Goal: Book appointment/travel/reservation

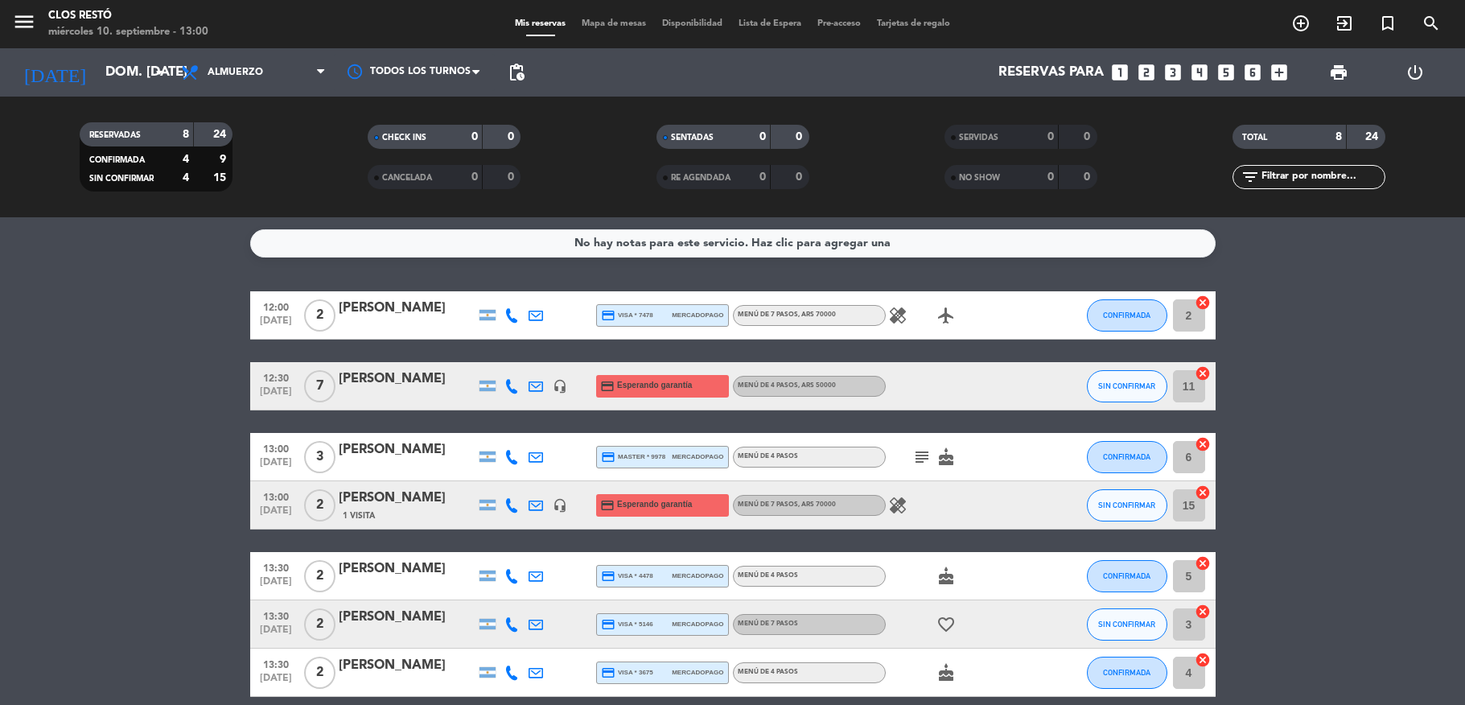
click at [97, 68] on input "dom. [DATE]" at bounding box center [184, 72] width 174 height 31
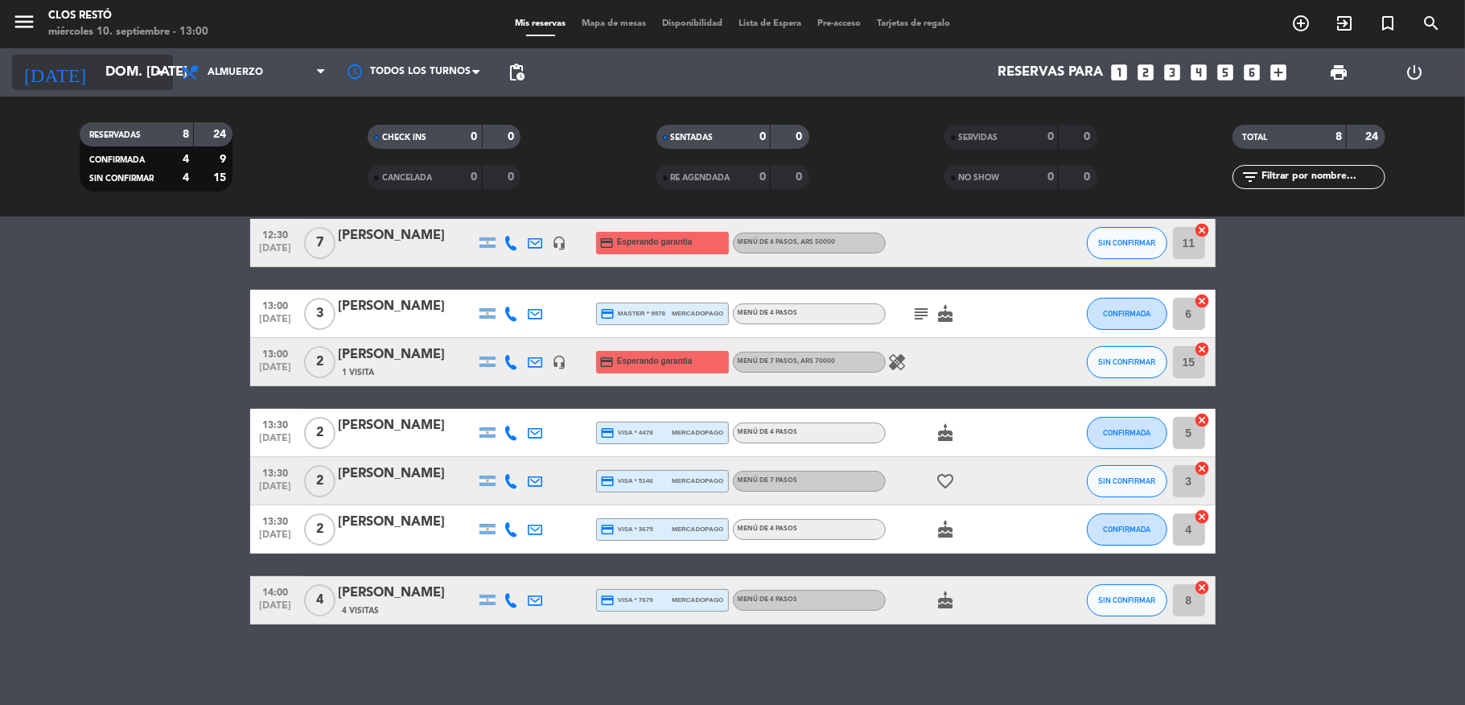
click at [146, 81] on input "dom. [DATE]" at bounding box center [184, 72] width 174 height 31
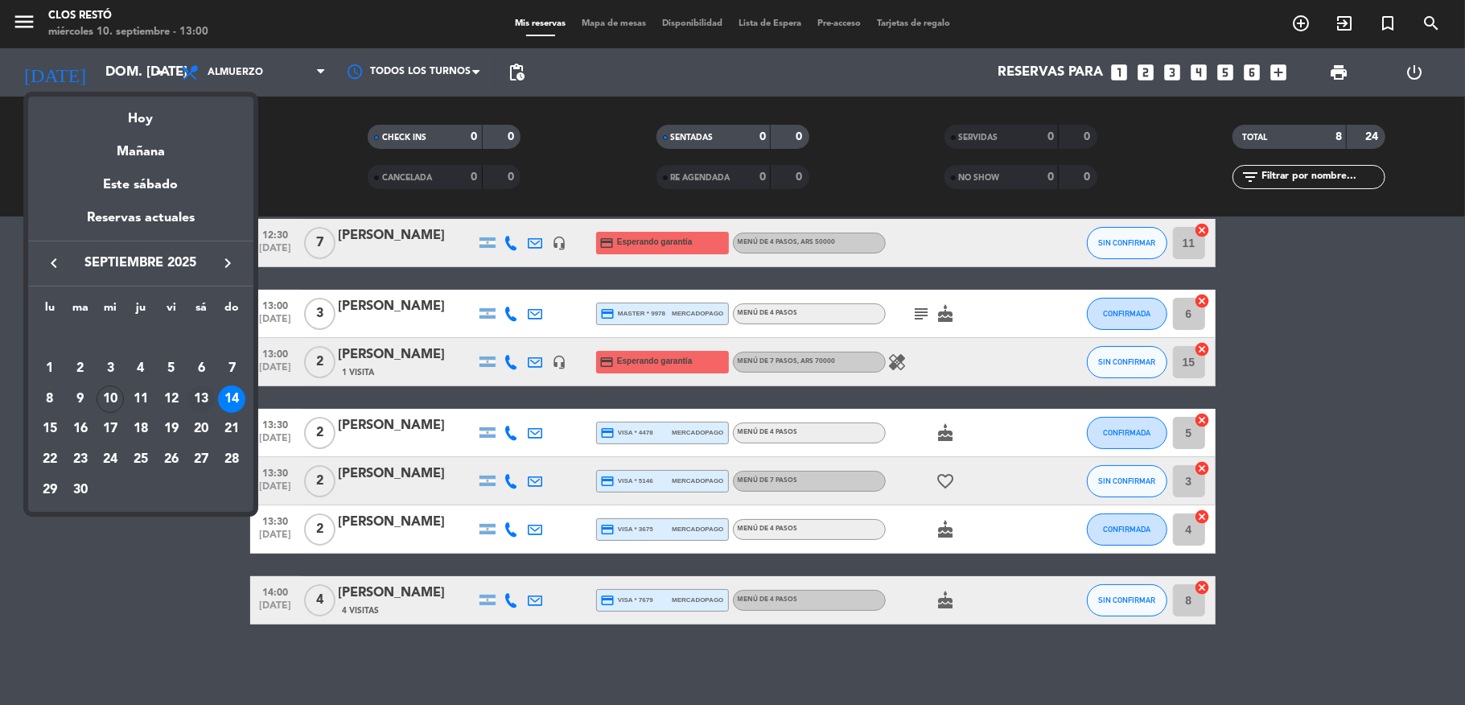
click at [203, 393] on div "13" at bounding box center [200, 398] width 27 height 27
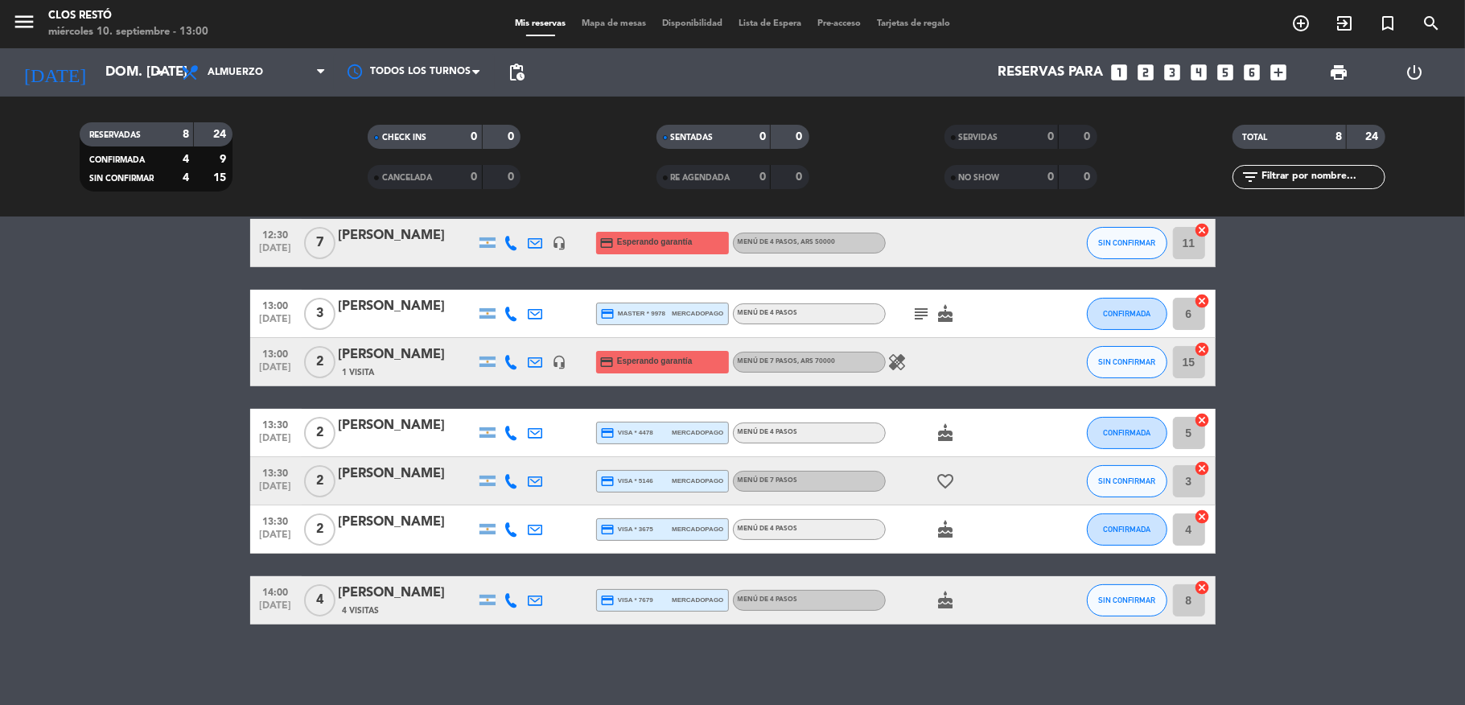
click at [203, 393] on bookings-row "12:00 [DATE] 2 [PERSON_NAME] credit_card visa * 7478 mercadopago MENÚ DE 7 PASO…" at bounding box center [732, 386] width 1465 height 476
type input "sáb. [DATE]"
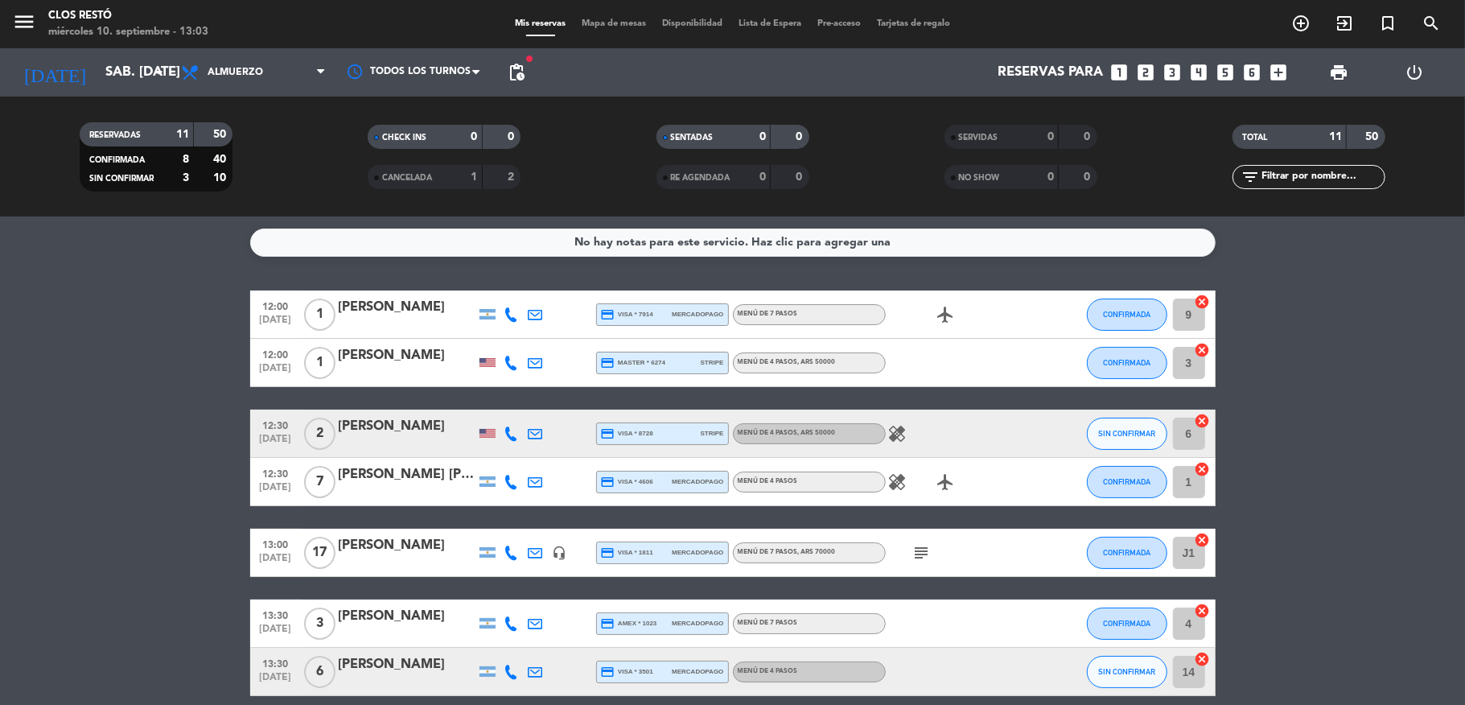
scroll to position [0, 0]
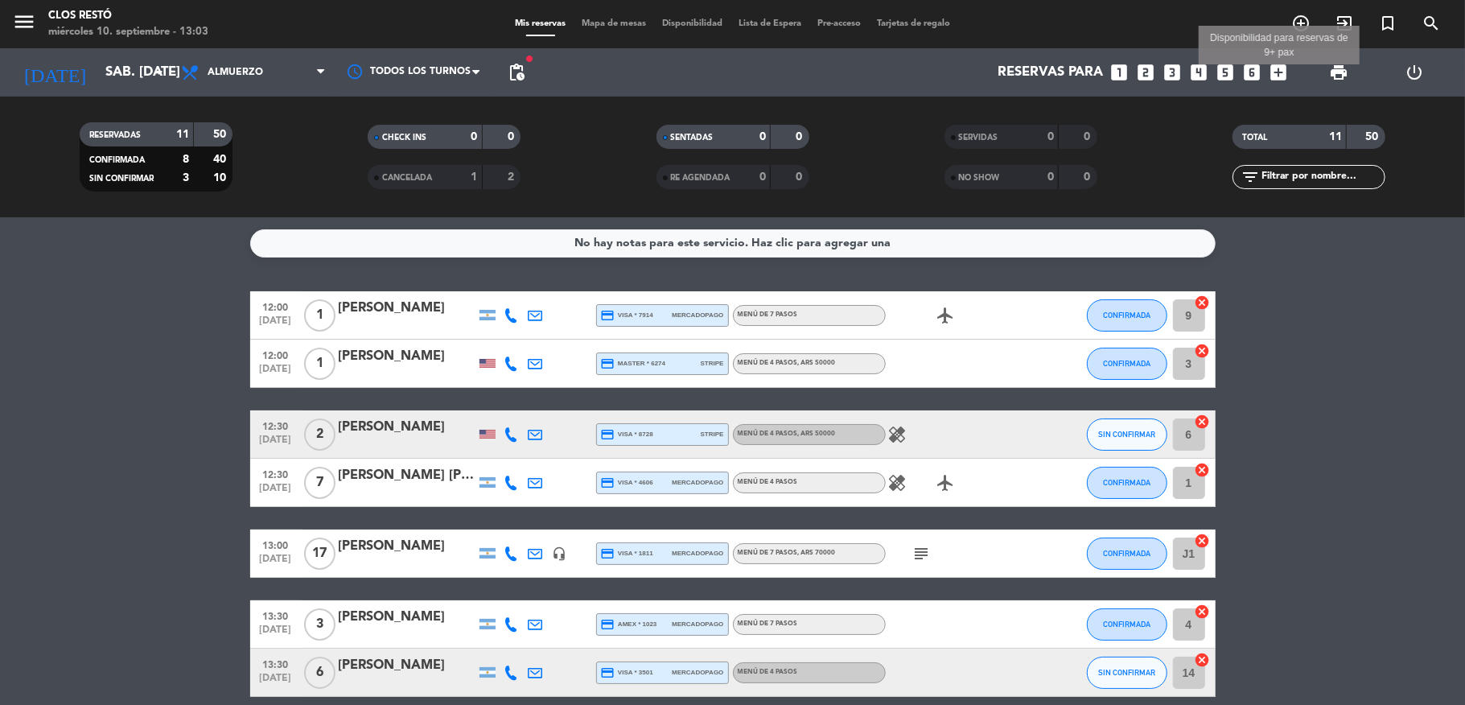
click at [1278, 68] on icon "add_box" at bounding box center [1279, 72] width 21 height 21
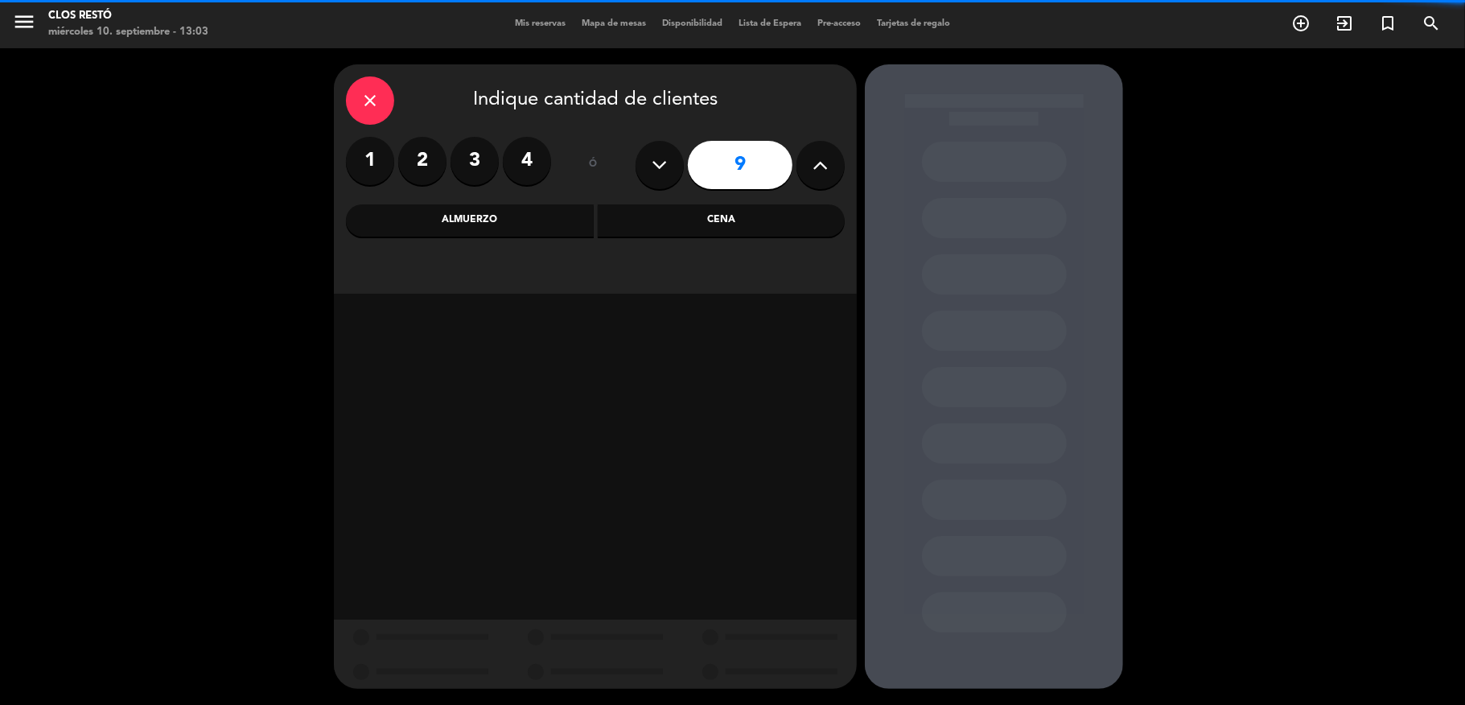
click at [809, 158] on button at bounding box center [820, 165] width 48 height 48
type input "10"
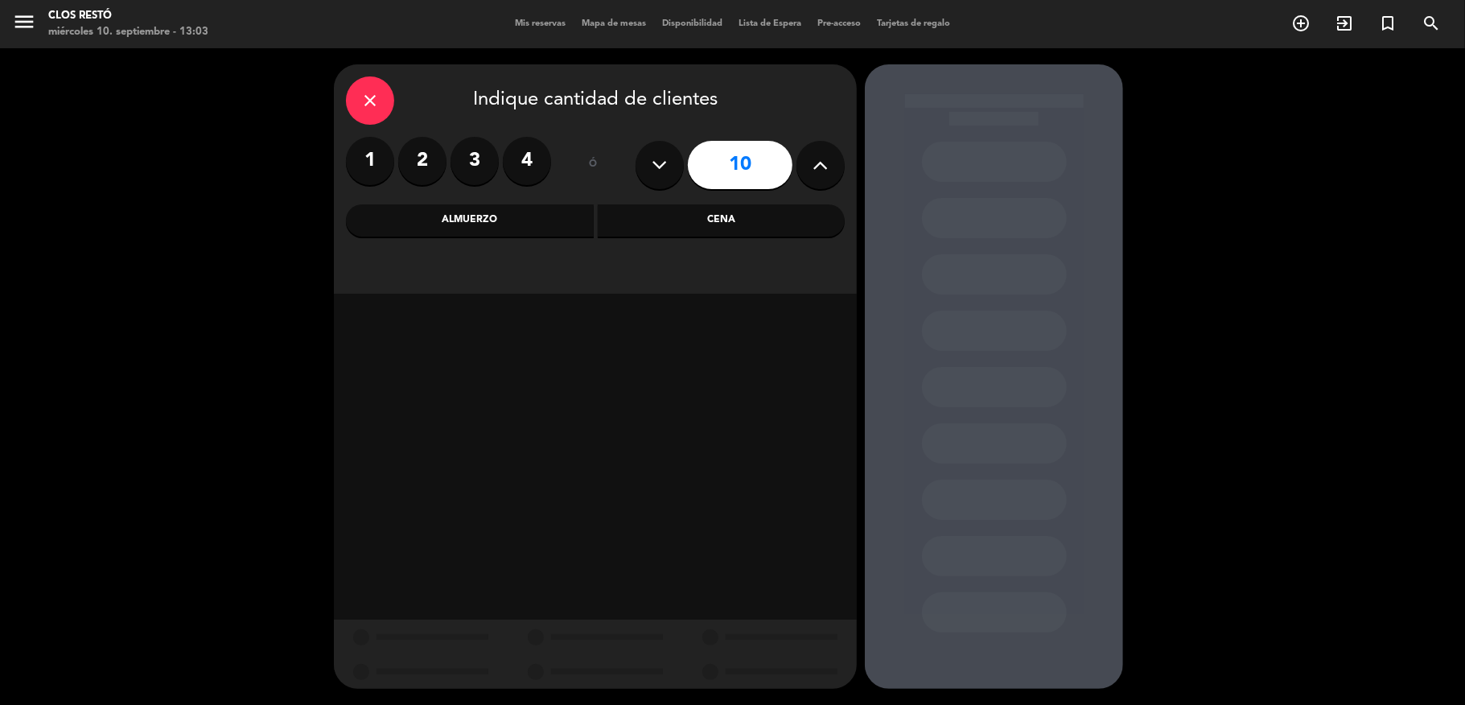
click at [538, 223] on div "Almuerzo" at bounding box center [470, 220] width 248 height 32
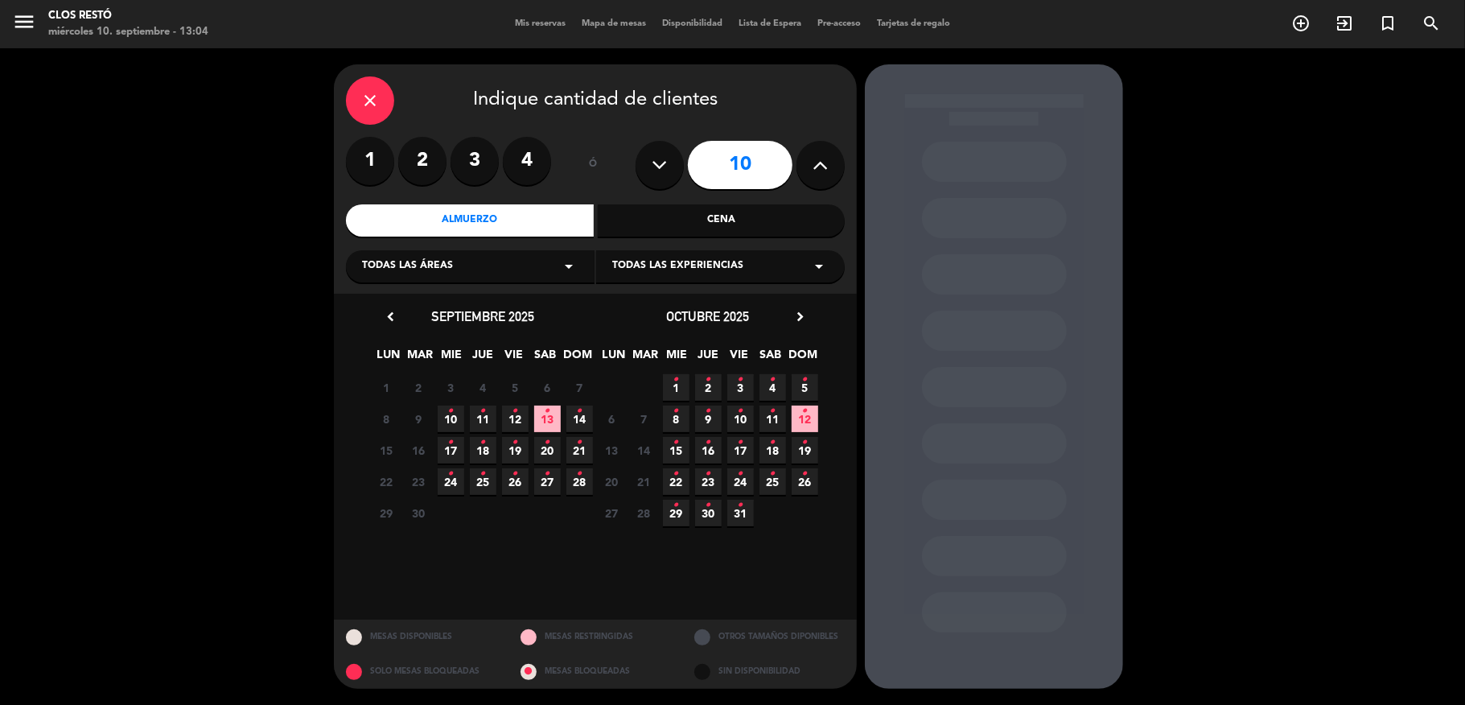
click at [359, 105] on div "close" at bounding box center [370, 100] width 48 height 48
